Goal: Find specific page/section

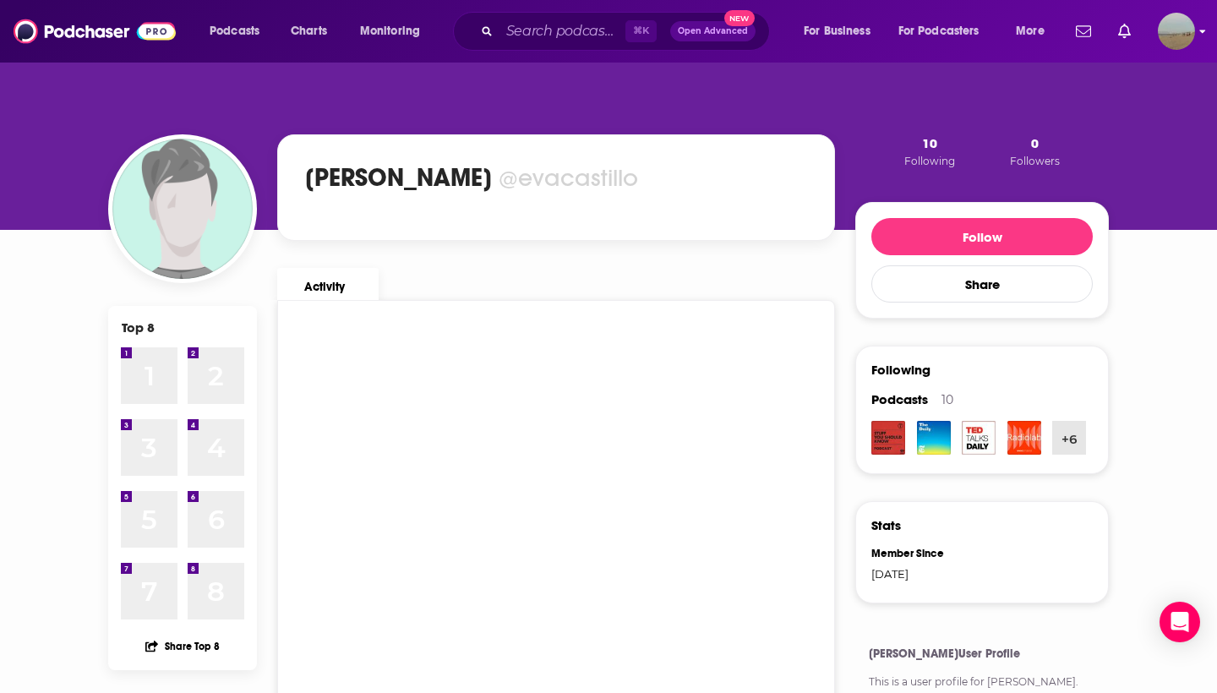
click at [1170, 43] on img "Logged in as shenderson" at bounding box center [1176, 31] width 37 height 37
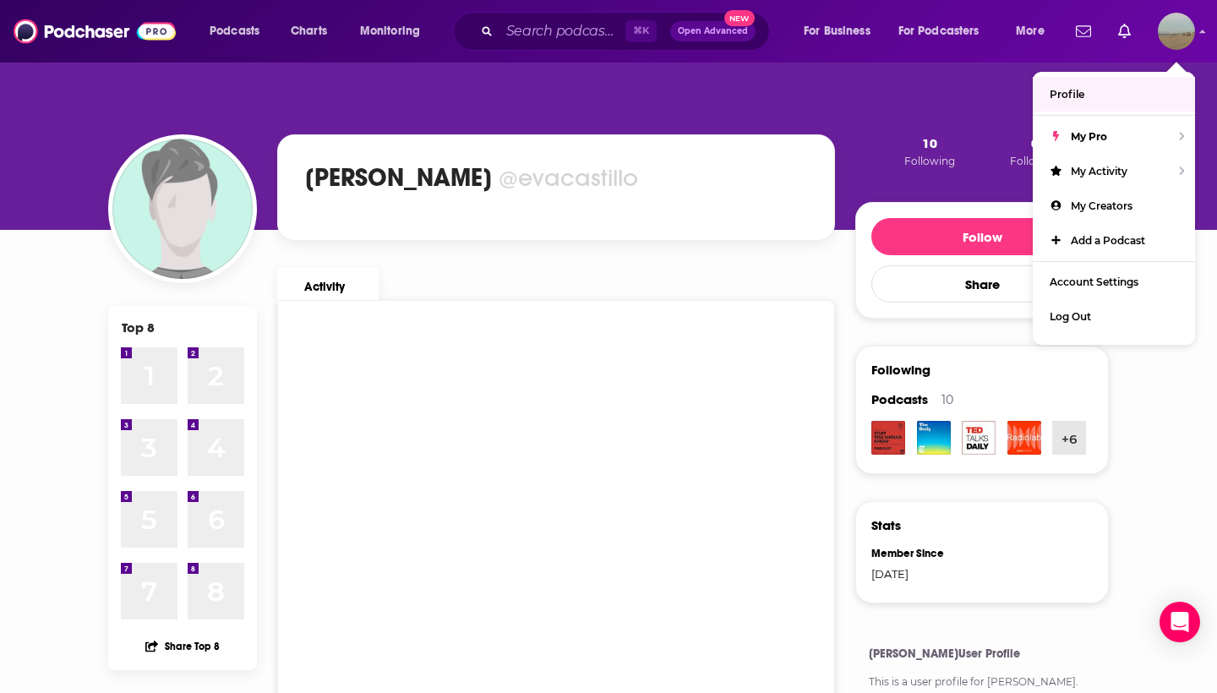
click at [1062, 98] on span "Profile" at bounding box center [1067, 94] width 35 height 13
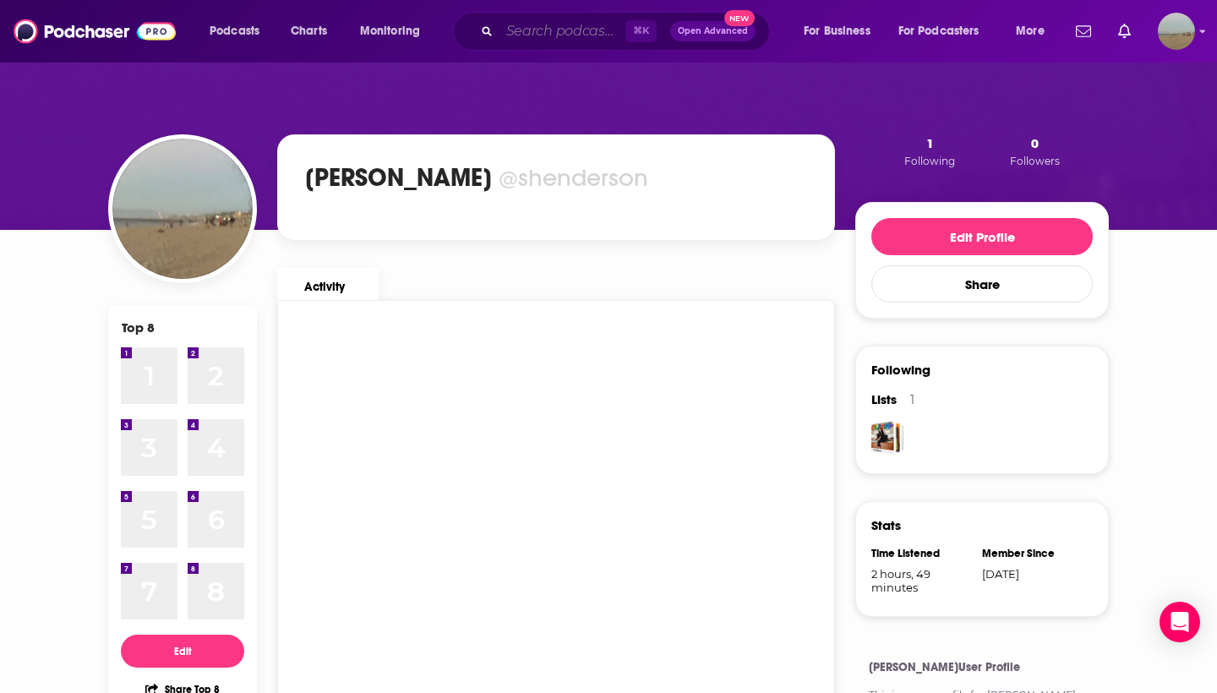
click at [539, 36] on input "Search podcasts, credits, & more..." at bounding box center [562, 31] width 126 height 27
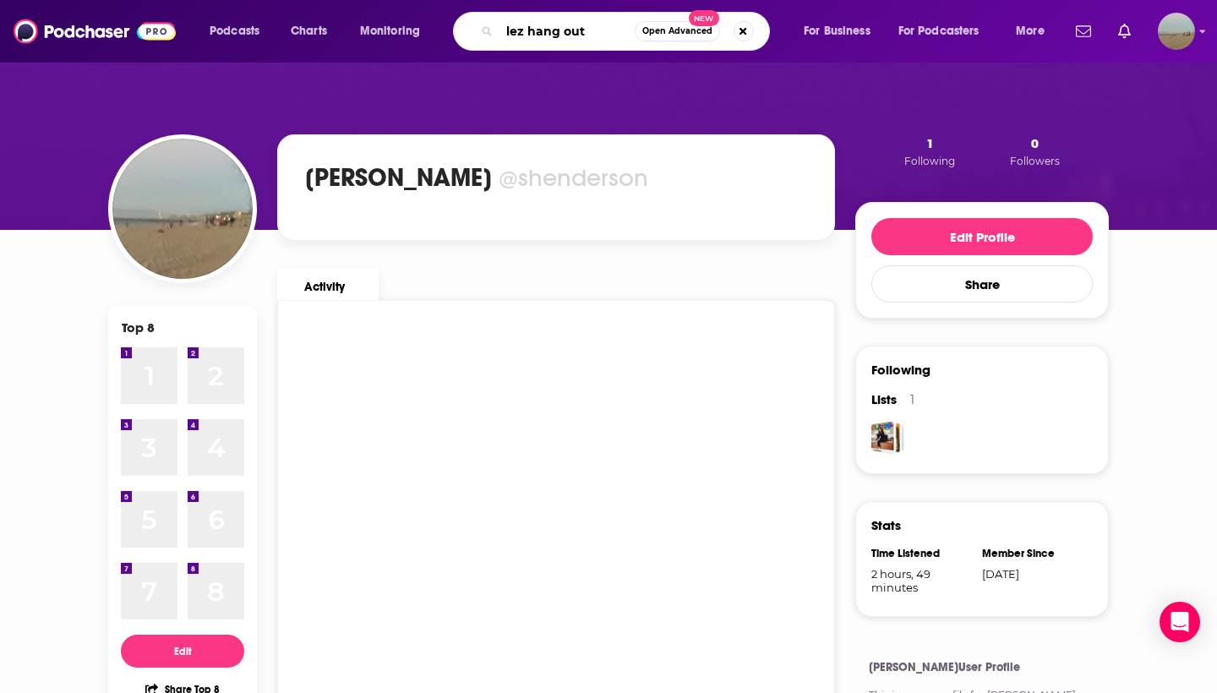
type input "lez hang out"
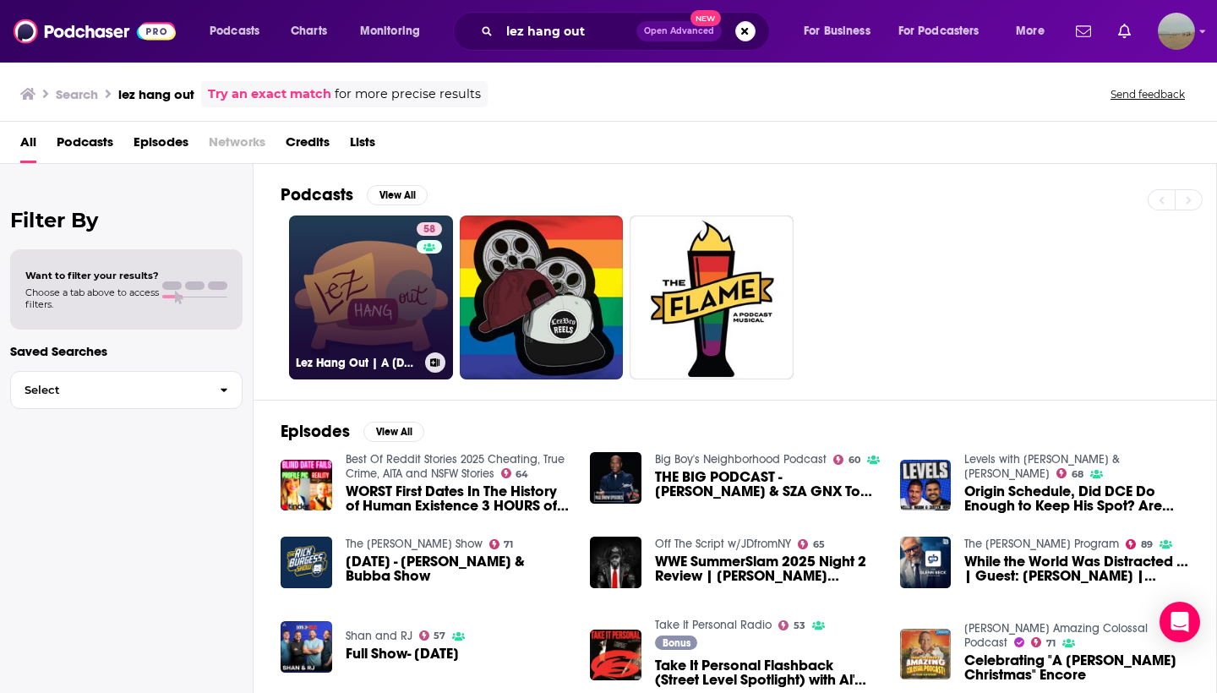
click at [370, 268] on link "58 Lez Hang Out | A [DEMOGRAPHIC_DATA] Podcast" at bounding box center [371, 298] width 164 height 164
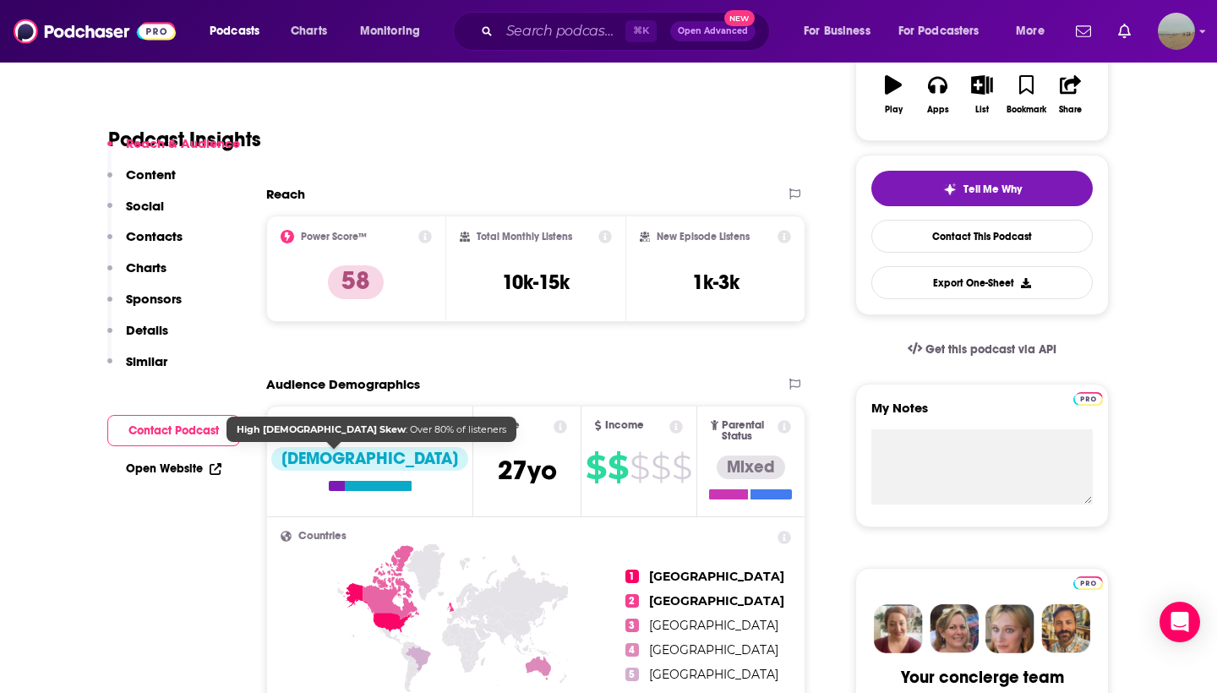
scroll to position [336, 0]
